Goal: Task Accomplishment & Management: Use online tool/utility

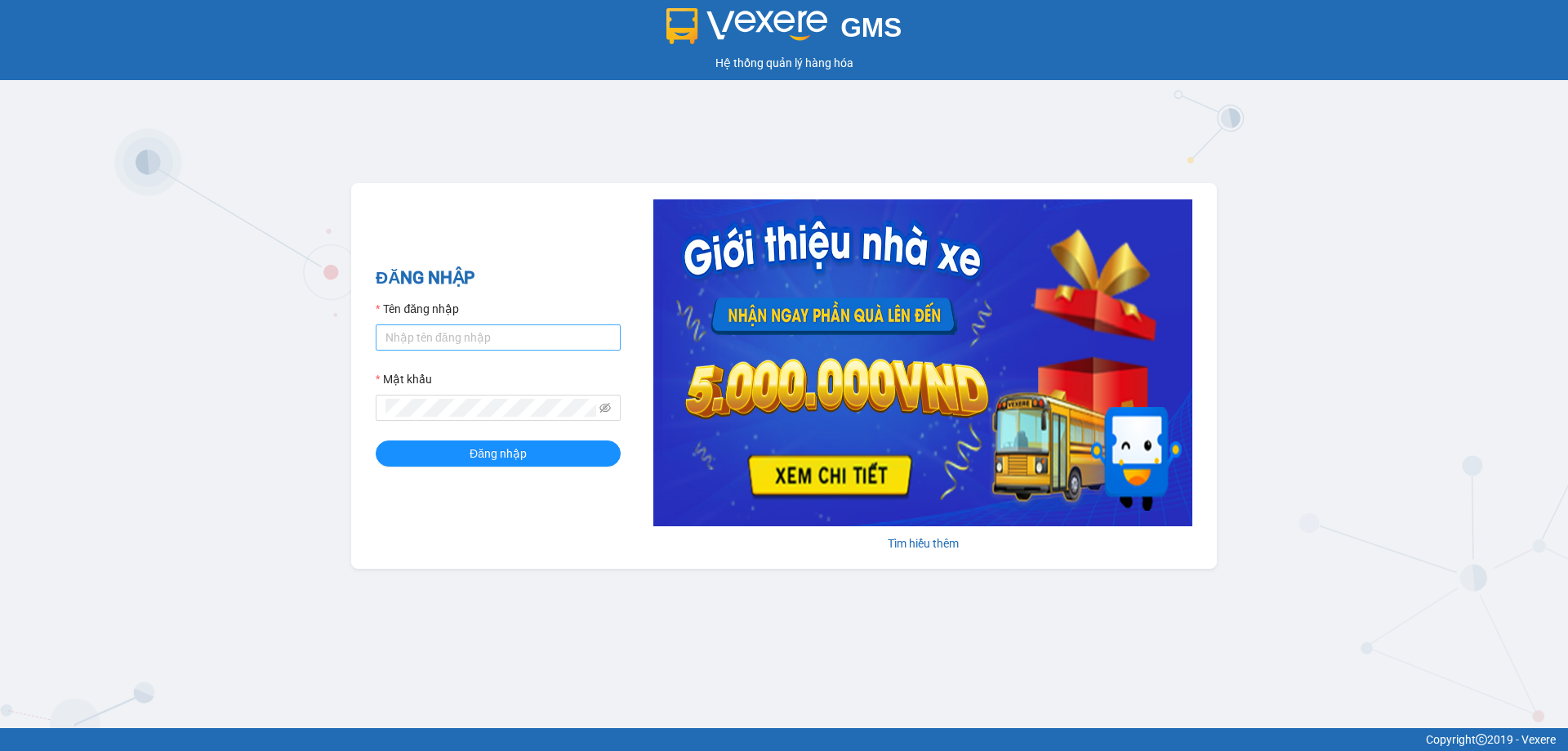
click at [452, 341] on input "Tên đăng nhập" at bounding box center [498, 338] width 245 height 26
type input "tranyen.thoidai"
click at [375, 440] on button "Đăng nhập" at bounding box center [498, 453] width 245 height 26
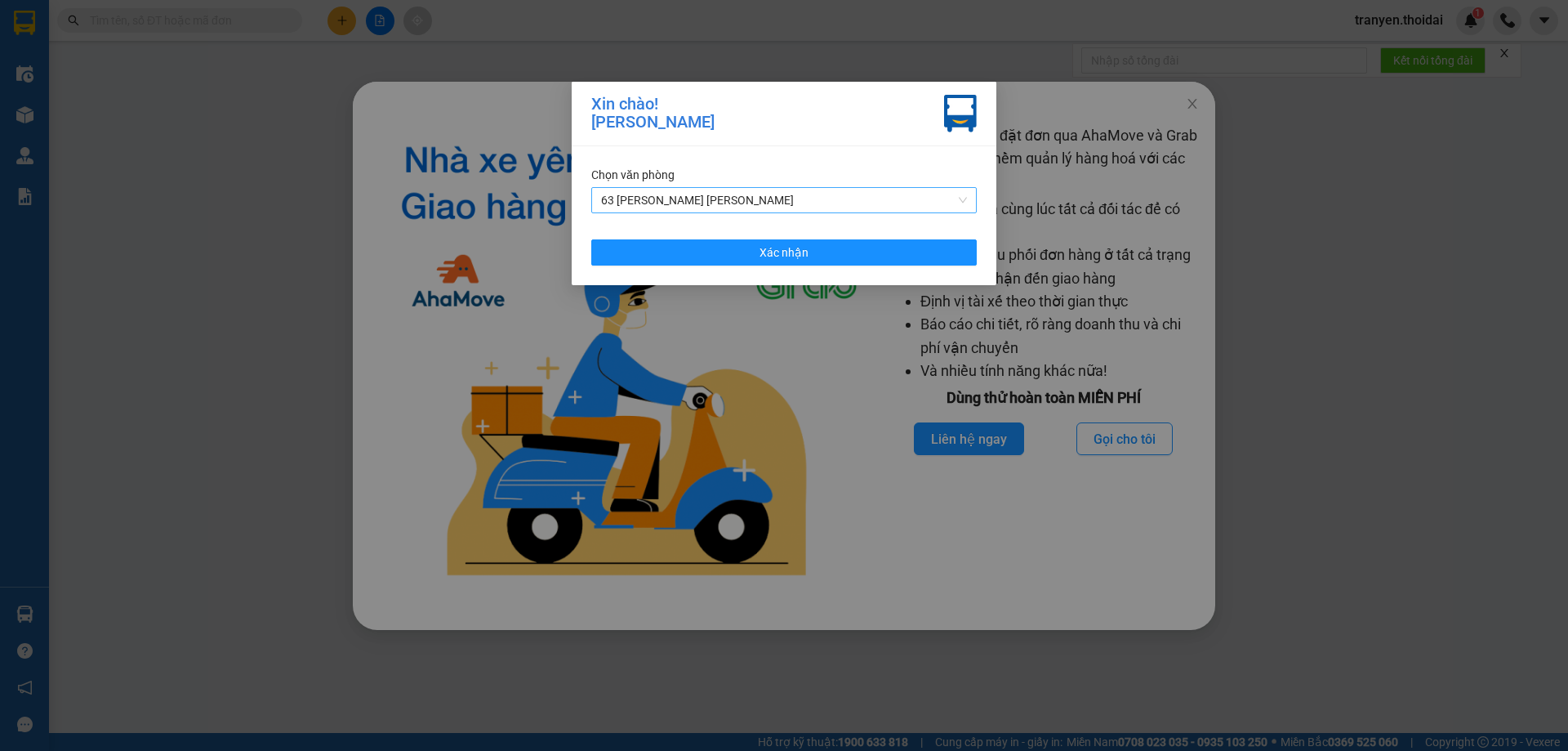
click at [804, 200] on span "63 [PERSON_NAME] [PERSON_NAME]" at bounding box center [784, 200] width 366 height 25
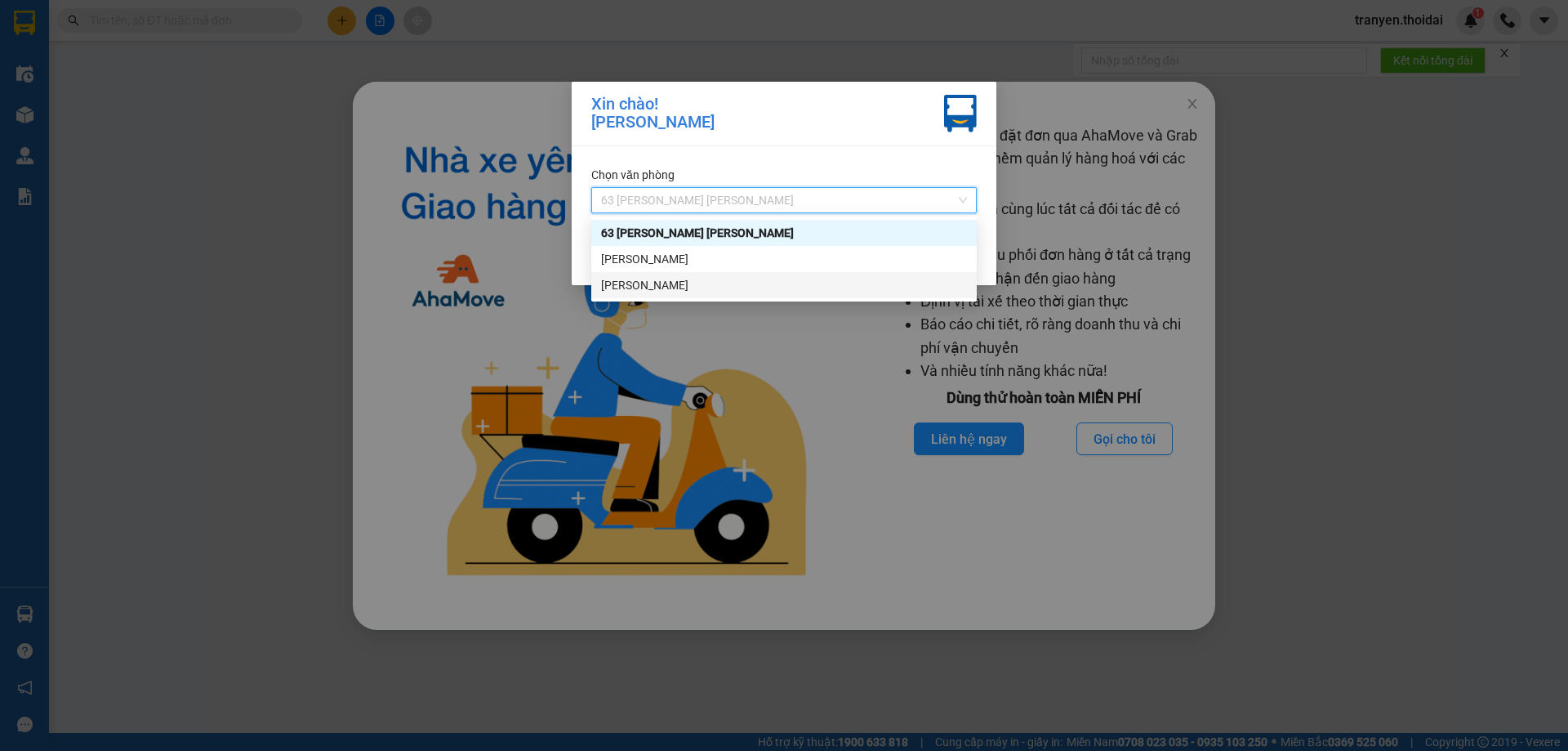
click at [702, 281] on div "[PERSON_NAME]" at bounding box center [784, 285] width 366 height 18
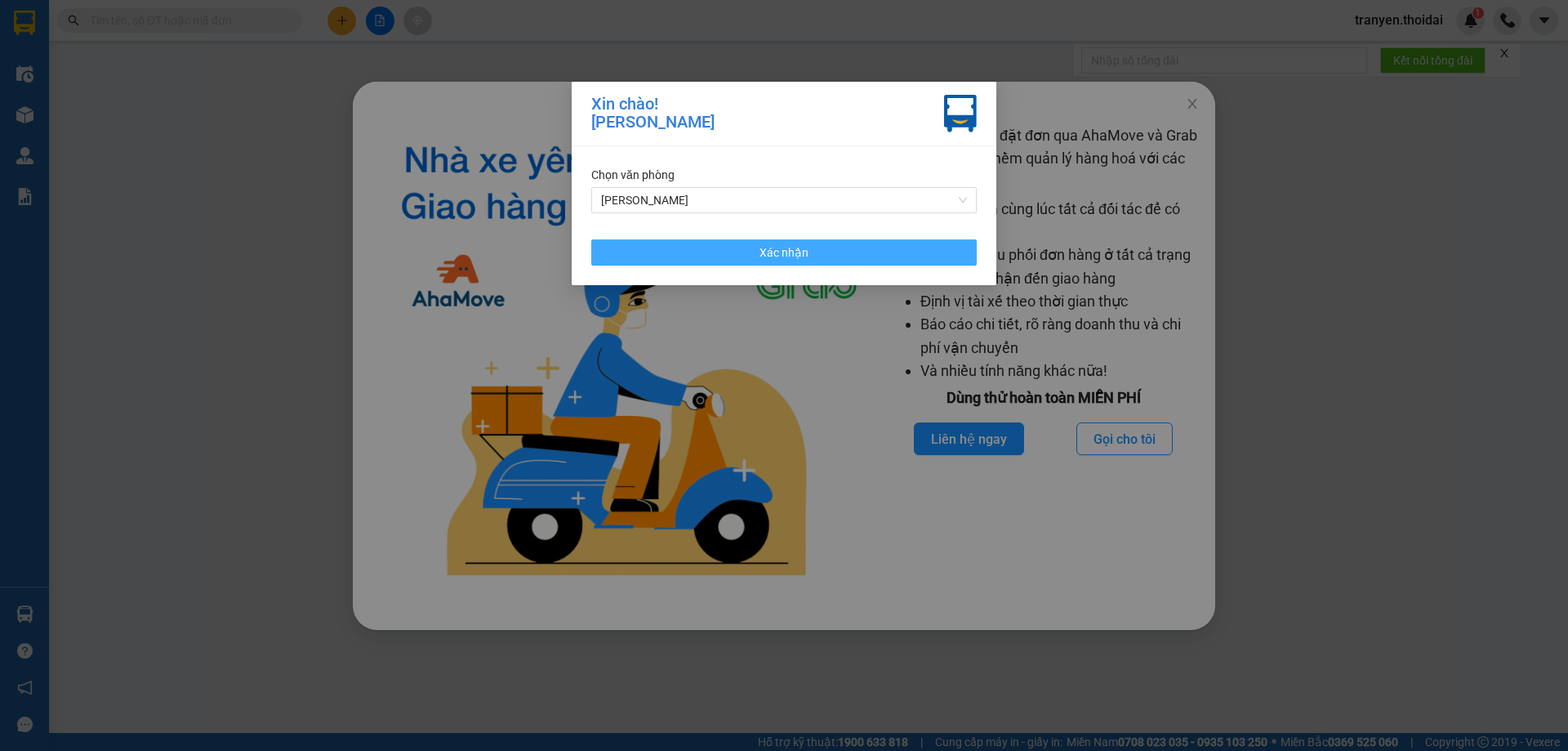
click at [877, 254] on button "Xác nhận" at bounding box center [784, 253] width 385 height 26
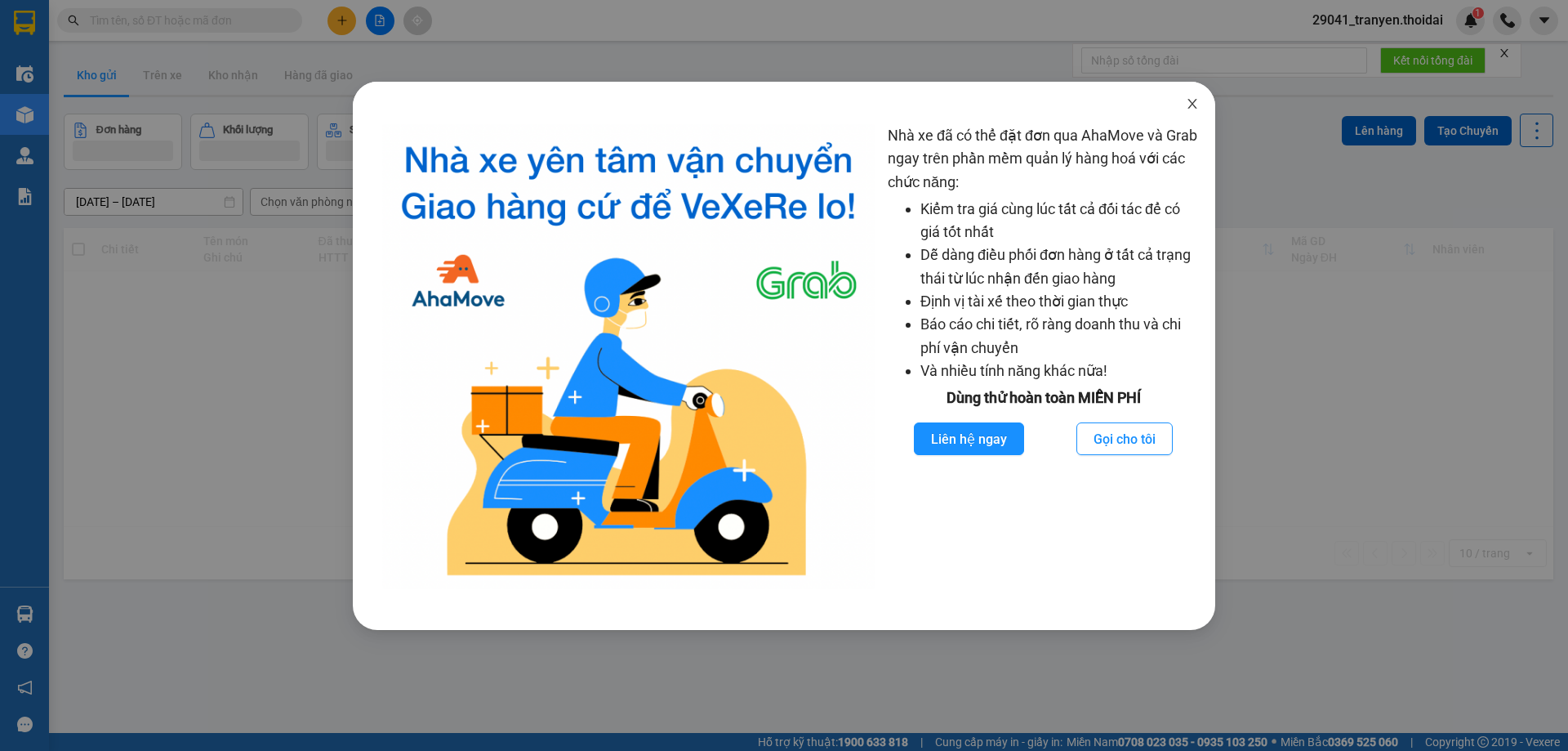
click at [1198, 108] on icon "close" at bounding box center [1193, 104] width 13 height 13
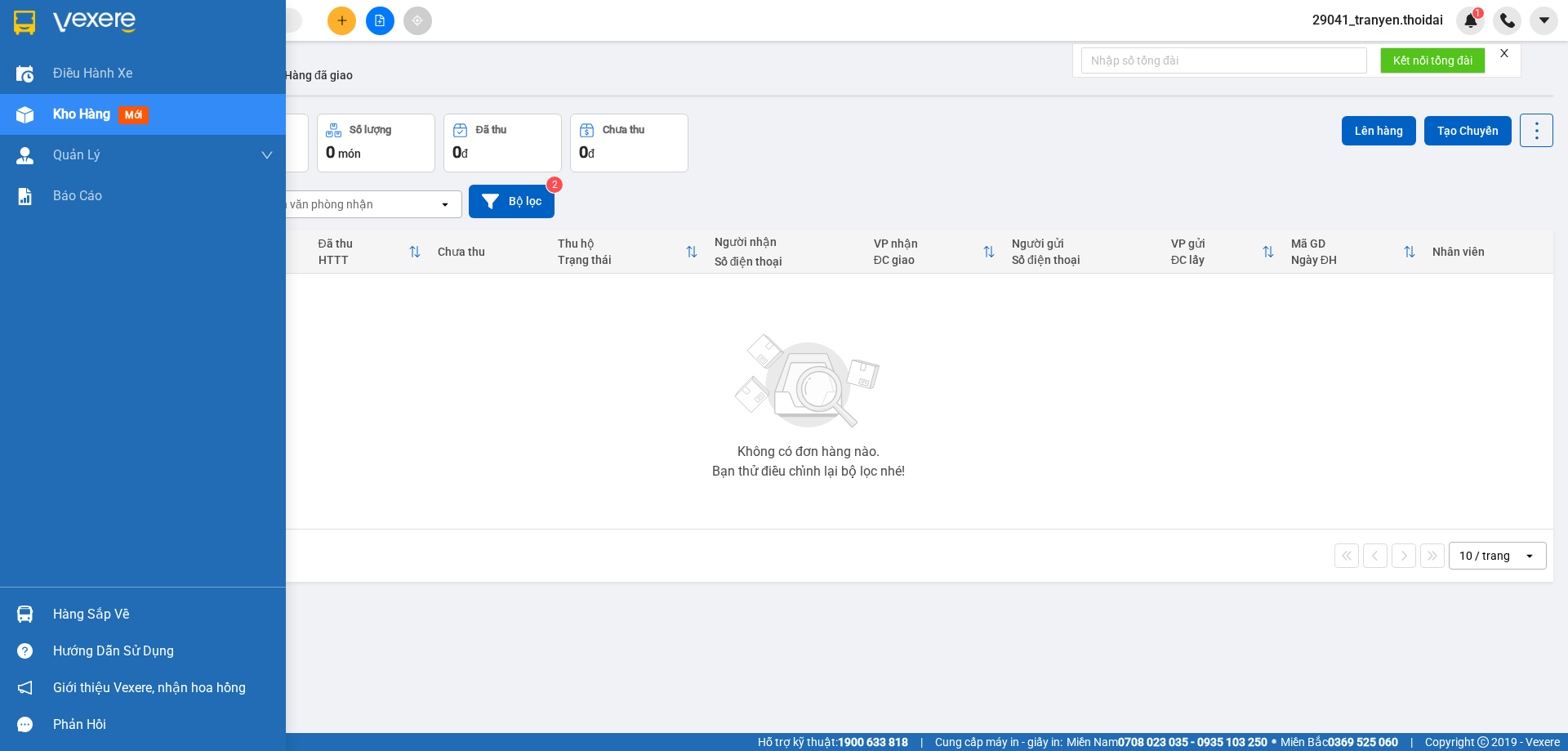
click at [89, 616] on div "Hàng sắp về" at bounding box center [163, 614] width 220 height 25
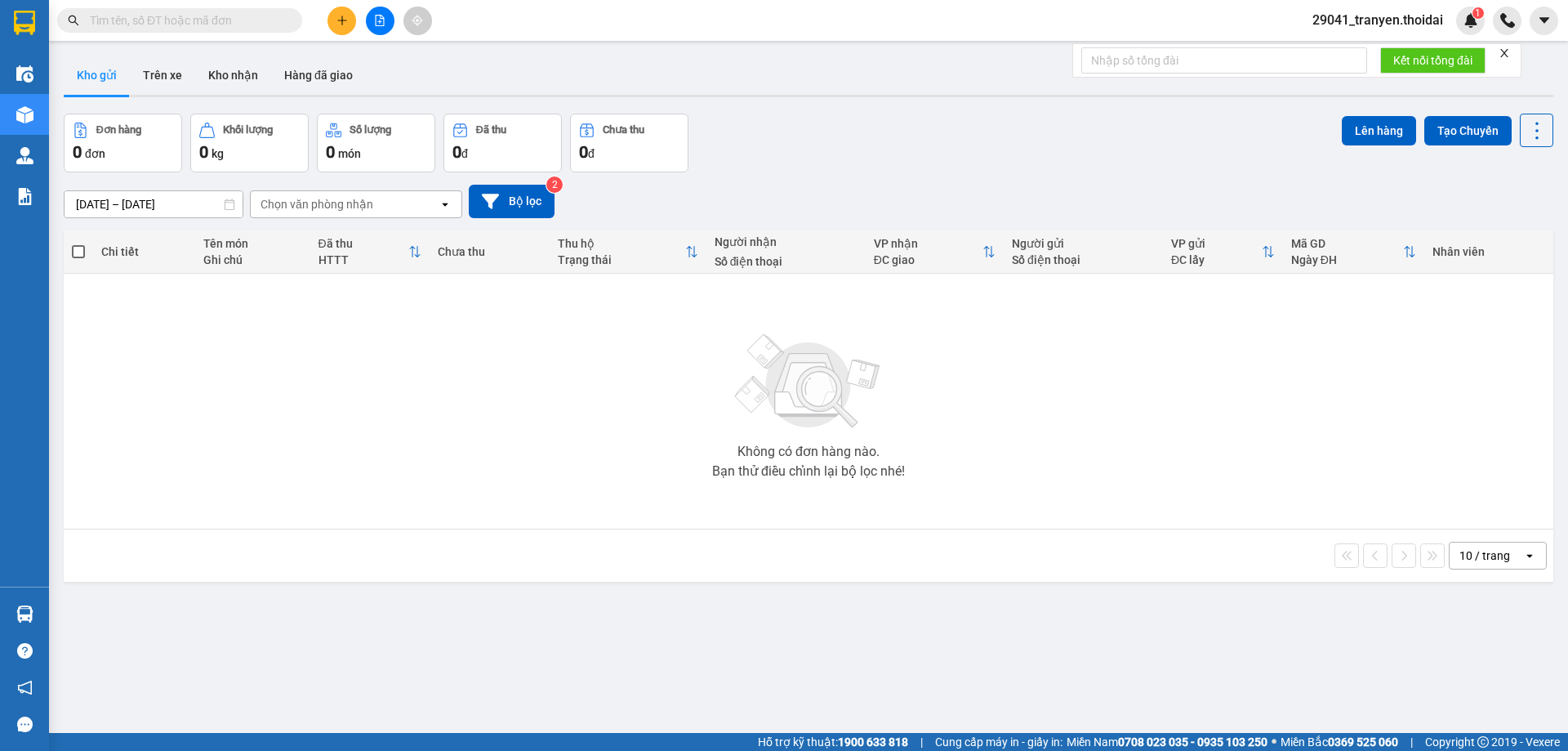
click at [1170, 548] on section "Kết quả [PERSON_NAME] ( 0 ) Bộ lọc No Data 29041_tranyen.thoidai 1 Điều [PERSON…" at bounding box center [784, 376] width 1568 height 751
drag, startPoint x: 915, startPoint y: 111, endPoint x: 872, endPoint y: 132, distance: 47.9
click at [912, 117] on div "ver 1.8.143 Kho gửi Trên xe [PERSON_NAME] Hàng đã [PERSON_NAME] hàng 0 đơn [PER…" at bounding box center [809, 425] width 1503 height 751
